Goal: Task Accomplishment & Management: Manage account settings

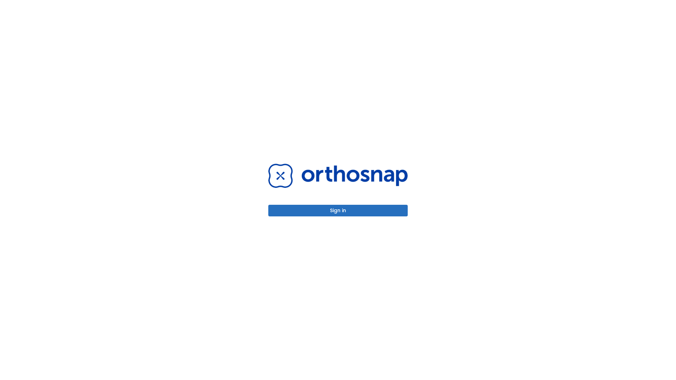
click at [338, 210] on button "Sign in" at bounding box center [337, 211] width 139 height 12
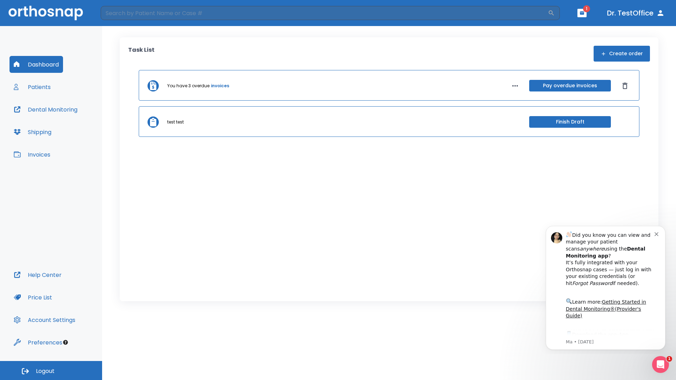
click at [51, 371] on span "Logout" at bounding box center [45, 371] width 19 height 8
